Goal: Information Seeking & Learning: Learn about a topic

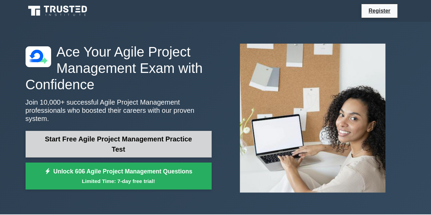
click at [105, 135] on link "Start Free Agile Project Management Practice Test" at bounding box center [119, 144] width 186 height 27
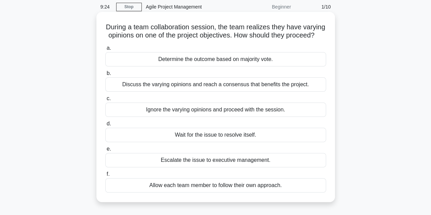
scroll to position [27, 0]
click at [173, 66] on div "Determine the outcome based on majority vote." at bounding box center [215, 59] width 221 height 14
click at [105, 50] on input "a. Determine the outcome based on majority vote." at bounding box center [105, 48] width 0 height 4
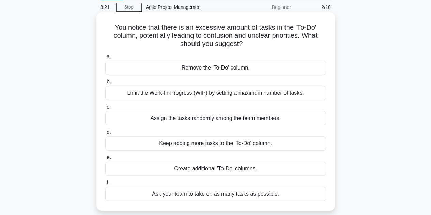
scroll to position [32, 0]
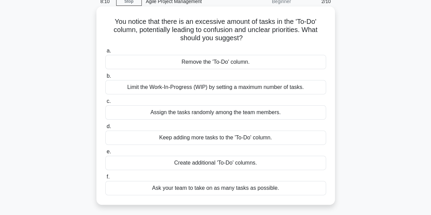
click at [150, 87] on div "Limit the Work-In-Progress (WIP) by setting a maximum number of tasks." at bounding box center [215, 87] width 221 height 14
click at [105, 78] on input "b. Limit the Work-In-Progress (WIP) by setting a maximum number of tasks." at bounding box center [105, 76] width 0 height 4
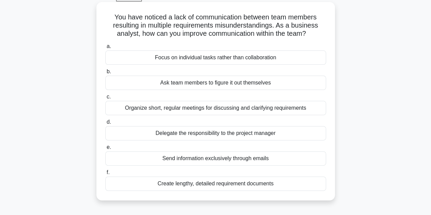
scroll to position [38, 0]
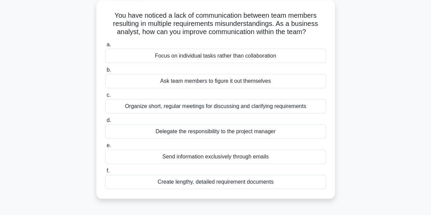
click at [205, 134] on div "Delegate the responsibility to the project manager" at bounding box center [215, 131] width 221 height 14
click at [105, 123] on input "d. Delegate the responsibility to the project manager" at bounding box center [105, 120] width 0 height 4
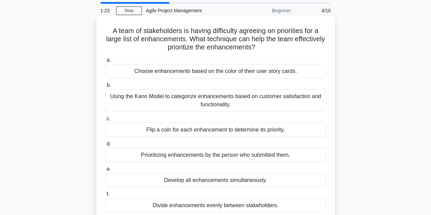
scroll to position [35, 0]
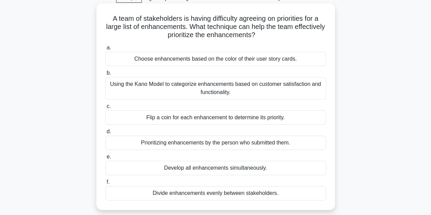
click at [210, 88] on div "Using the Kano Model to categorize enhancements based on customer satisfaction …" at bounding box center [215, 88] width 221 height 23
click at [105, 75] on input "b. Using the Kano Model to categorize enhancements based on customer satisfacti…" at bounding box center [105, 73] width 0 height 4
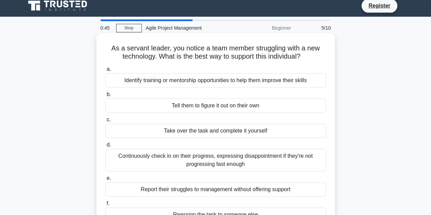
scroll to position [0, 0]
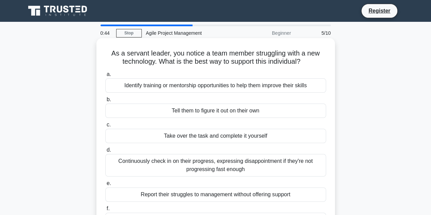
click at [202, 89] on div "Identify training or mentorship opportunities to help them improve their skills" at bounding box center [215, 85] width 221 height 14
click at [105, 77] on input "a. Identify training or mentorship opportunities to help them improve their ski…" at bounding box center [105, 74] width 0 height 4
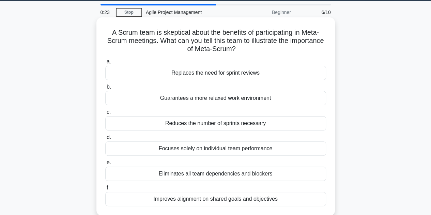
scroll to position [20, 0]
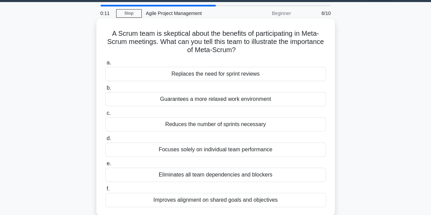
click at [180, 127] on div "Reduces the number of sprints necessary" at bounding box center [215, 124] width 221 height 14
click at [105, 116] on input "c. Reduces the number of sprints necessary" at bounding box center [105, 113] width 0 height 4
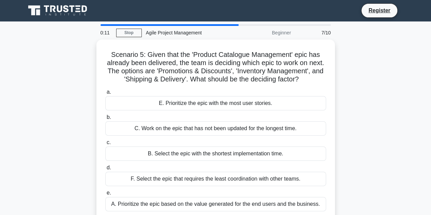
scroll to position [0, 0]
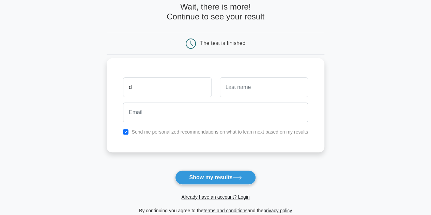
scroll to position [43, 0]
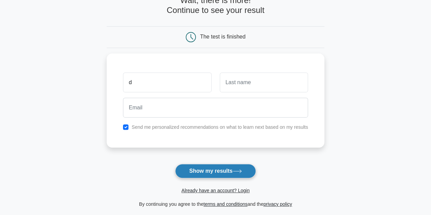
click at [207, 166] on button "Show my results" at bounding box center [215, 171] width 80 height 14
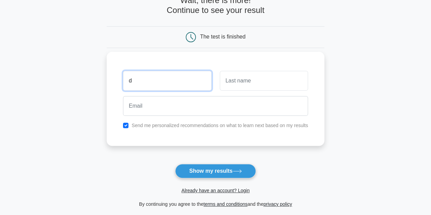
click at [177, 80] on input "d" at bounding box center [167, 81] width 88 height 20
type input "debraj"
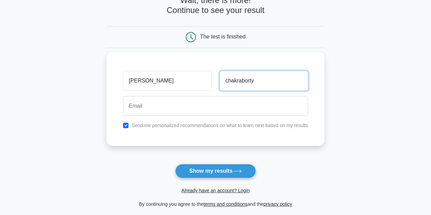
type input "chakraborty"
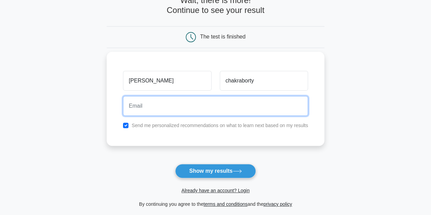
click at [182, 108] on input "email" at bounding box center [215, 106] width 185 height 20
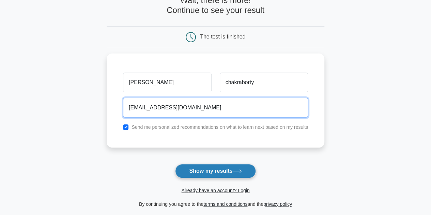
type input "debraj_ch2002@yahoo.com"
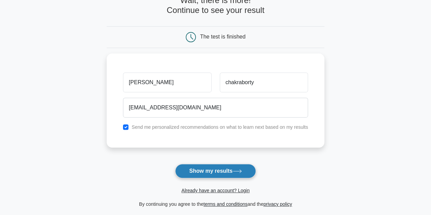
click at [215, 172] on button "Show my results" at bounding box center [215, 171] width 80 height 14
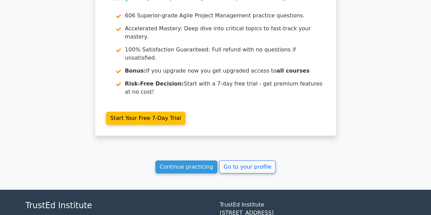
scroll to position [1022, 0]
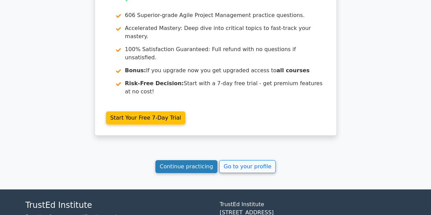
click at [196, 160] on link "Continue practicing" at bounding box center [187, 166] width 62 height 13
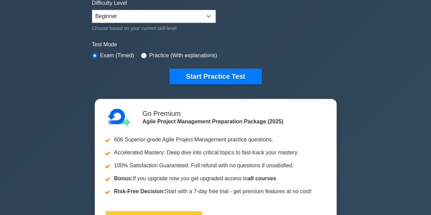
scroll to position [173, 0]
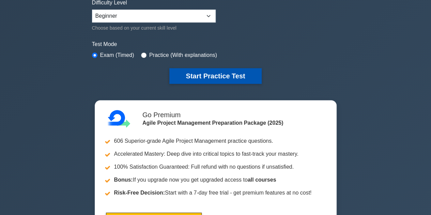
click at [211, 76] on button "Start Practice Test" at bounding box center [216, 76] width 92 height 16
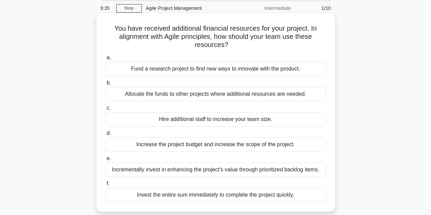
scroll to position [27, 0]
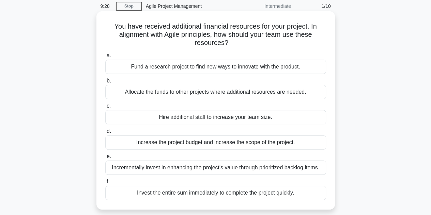
click at [164, 168] on div "Incrementally invest in enhancing the project's value through prioritized backl…" at bounding box center [215, 168] width 221 height 14
click at [105, 159] on input "e. Incrementally invest in enhancing the project's value through prioritized ba…" at bounding box center [105, 157] width 0 height 4
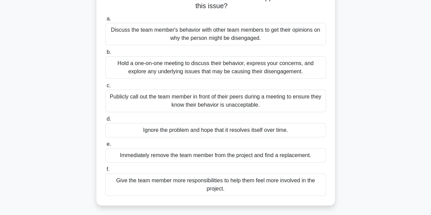
scroll to position [63, 0]
click at [146, 65] on div "Hold a one-on-one meeting to discuss their behavior, express your concerns, and…" at bounding box center [215, 68] width 221 height 23
click at [105, 55] on input "b. Hold a one-on-one meeting to discuss their behavior, express your concerns, …" at bounding box center [105, 53] width 0 height 4
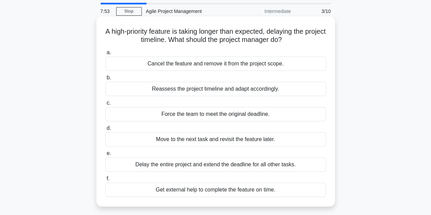
scroll to position [23, 0]
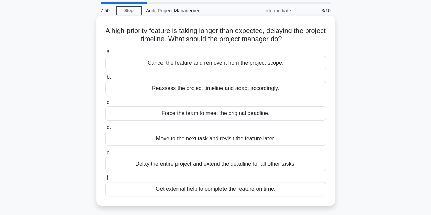
click at [199, 88] on div "Reassess the project timeline and adapt accordingly." at bounding box center [215, 88] width 221 height 14
click at [105, 79] on input "b. Reassess the project timeline and adapt accordingly." at bounding box center [105, 77] width 0 height 4
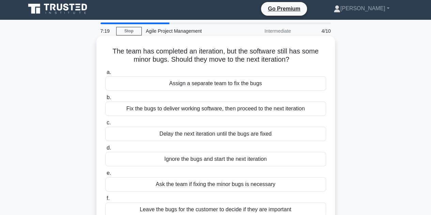
scroll to position [0, 0]
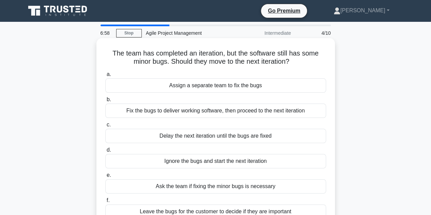
click at [220, 186] on div "Ask the team if fixing the minor bugs is necessary" at bounding box center [215, 186] width 221 height 14
click at [105, 178] on input "e. Ask the team if fixing the minor bugs is necessary" at bounding box center [105, 175] width 0 height 4
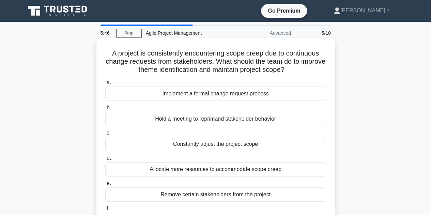
click at [206, 146] on div "Constantly adjust the project scope" at bounding box center [215, 144] width 221 height 14
click at [105, 135] on input "c. Constantly adjust the project scope" at bounding box center [105, 133] width 0 height 4
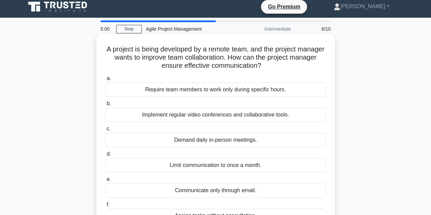
scroll to position [3, 0]
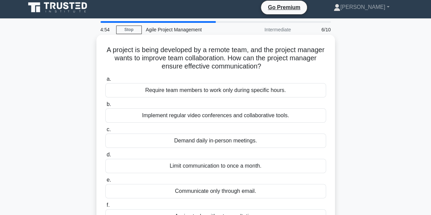
click at [211, 115] on div "Implement regular video conferences and collaborative tools." at bounding box center [215, 115] width 221 height 14
click at [105, 107] on input "b. Implement regular video conferences and collaborative tools." at bounding box center [105, 104] width 0 height 4
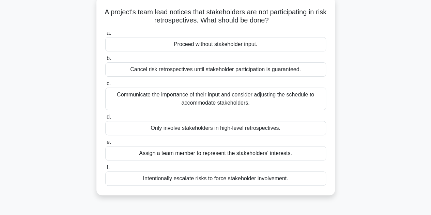
scroll to position [42, 0]
click at [271, 94] on div "Communicate the importance of their input and consider adjusting the schedule t…" at bounding box center [215, 98] width 221 height 23
click at [105, 86] on input "c. Communicate the importance of their input and consider adjusting the schedul…" at bounding box center [105, 83] width 0 height 4
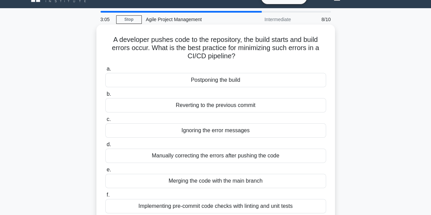
scroll to position [15, 0]
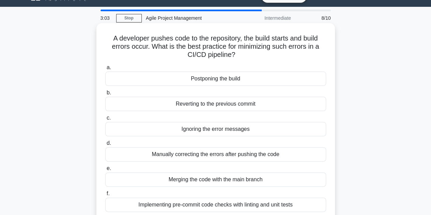
click at [244, 156] on div "Manually correcting the errors after pushing the code" at bounding box center [215, 154] width 221 height 14
click at [105, 146] on input "d. Manually correcting the errors after pushing the code" at bounding box center [105, 143] width 0 height 4
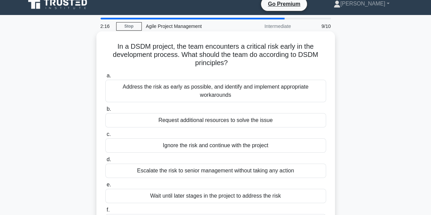
scroll to position [6, 0]
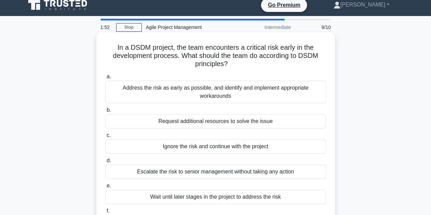
click at [213, 90] on div "Address the risk as early as possible, and identify and implement appropriate w…" at bounding box center [215, 92] width 221 height 23
click at [105, 79] on input "a. Address the risk as early as possible, and identify and implement appropriat…" at bounding box center [105, 77] width 0 height 4
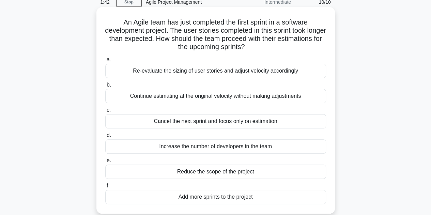
scroll to position [0, 0]
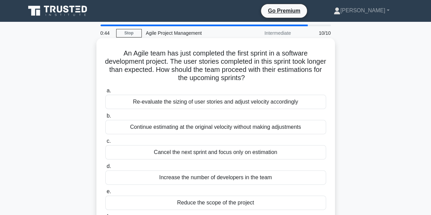
click at [224, 103] on div "Re-evaluate the sizing of user stories and adjust velocity accordingly" at bounding box center [215, 102] width 221 height 14
click at [105, 93] on input "a. Re-evaluate the sizing of user stories and adjust velocity accordingly" at bounding box center [105, 91] width 0 height 4
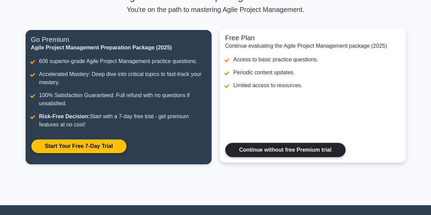
scroll to position [61, 0]
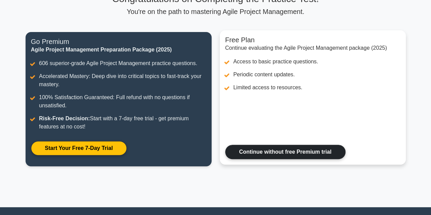
click at [255, 148] on link "Continue without free Premium trial" at bounding box center [285, 152] width 120 height 14
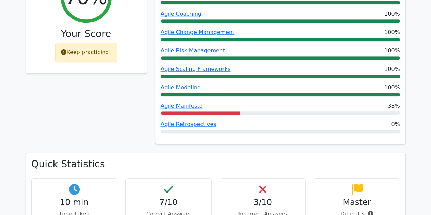
scroll to position [307, 0]
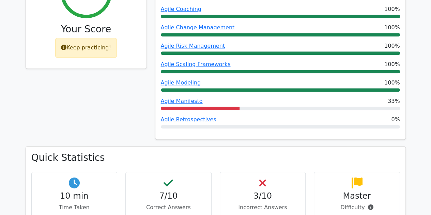
click at [334, 172] on div "Master Difficulty" at bounding box center [357, 195] width 86 height 46
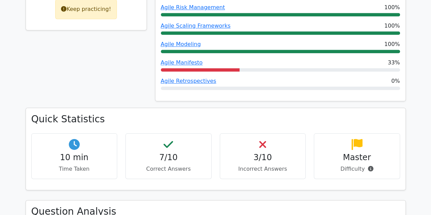
scroll to position [352, 0]
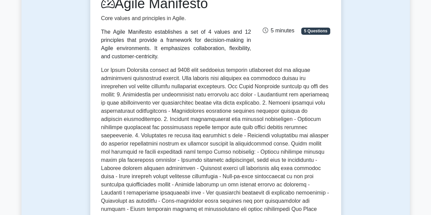
scroll to position [103, 0]
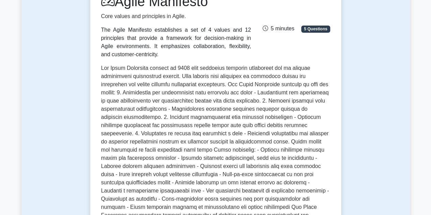
click at [247, 173] on p at bounding box center [215, 151] width 229 height 175
